Goal: Find contact information: Find contact information

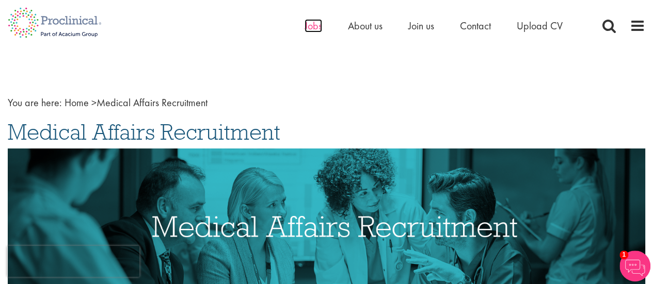
click at [314, 25] on span "Jobs" at bounding box center [313, 25] width 18 height 13
click at [471, 27] on span "Contact" at bounding box center [475, 25] width 31 height 13
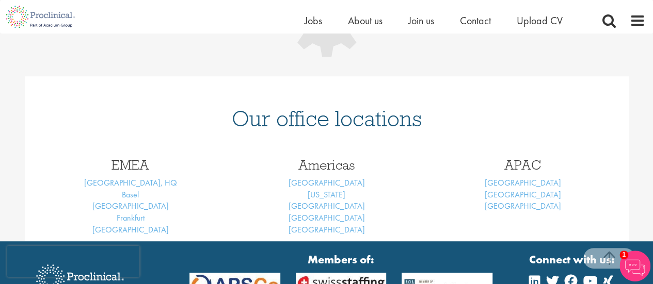
scroll to position [300, 0]
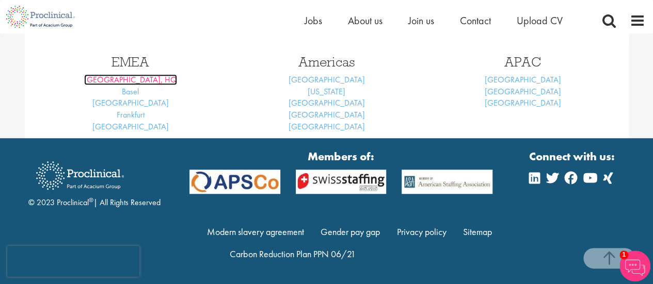
click at [134, 79] on link "[GEOGRAPHIC_DATA], HQ" at bounding box center [130, 79] width 93 height 11
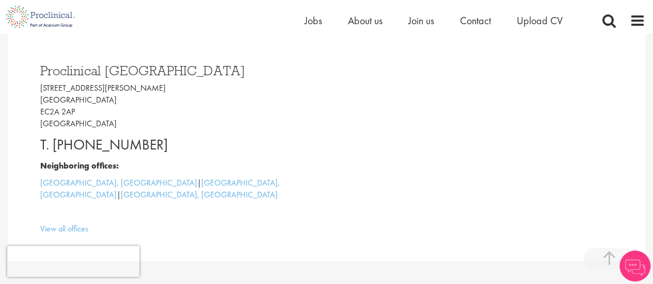
scroll to position [268, 0]
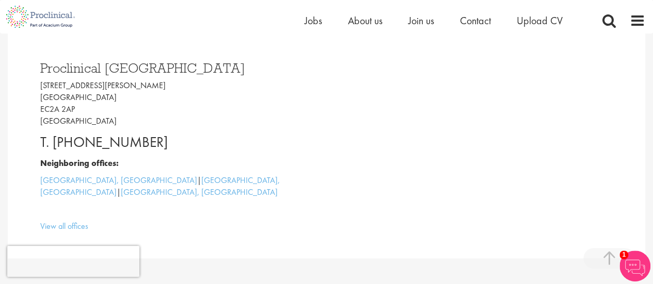
drag, startPoint x: 657, startPoint y: 22, endPoint x: 652, endPoint y: 69, distance: 47.2
drag, startPoint x: 45, startPoint y: 70, endPoint x: 195, endPoint y: 146, distance: 168.0
click at [195, 146] on div "Proclinical London 9 Appold Street London EC2A 2AP United Kingdom T. +44 207 43…" at bounding box center [180, 144] width 294 height 187
copy div "Proclinical London 9 Appold Street London EC2A 2AP United Kingdom T. +44 207 43…"
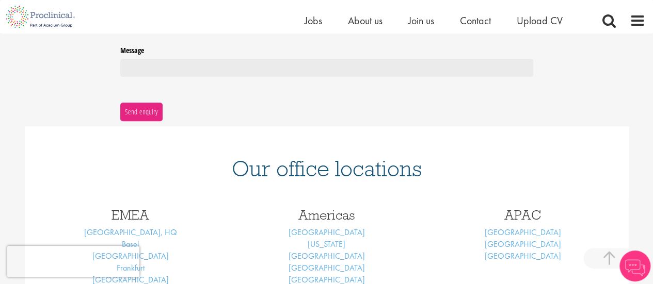
scroll to position [485, 0]
